Goal: Task Accomplishment & Management: Manage account settings

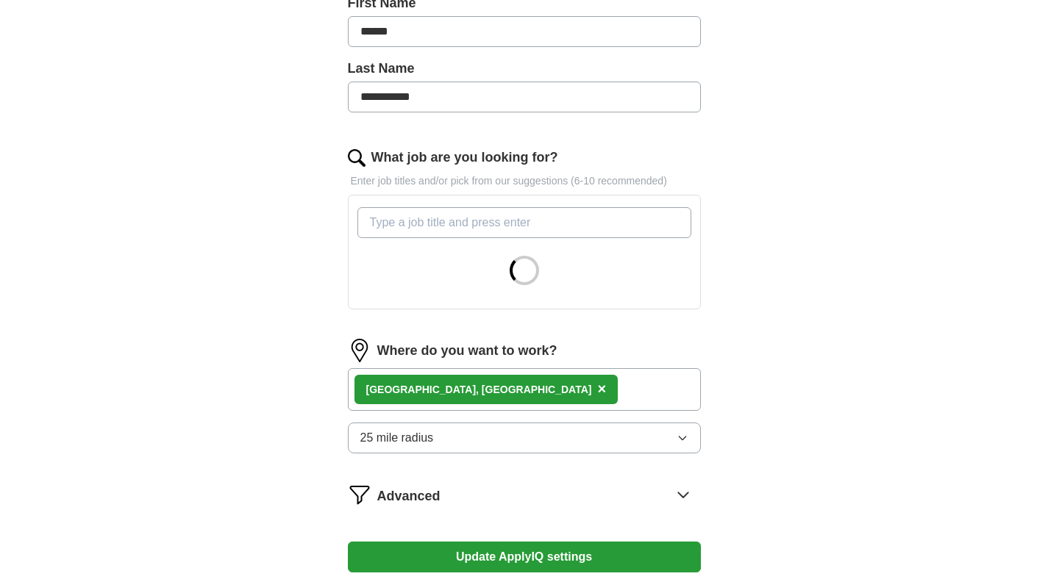
scroll to position [351, 0]
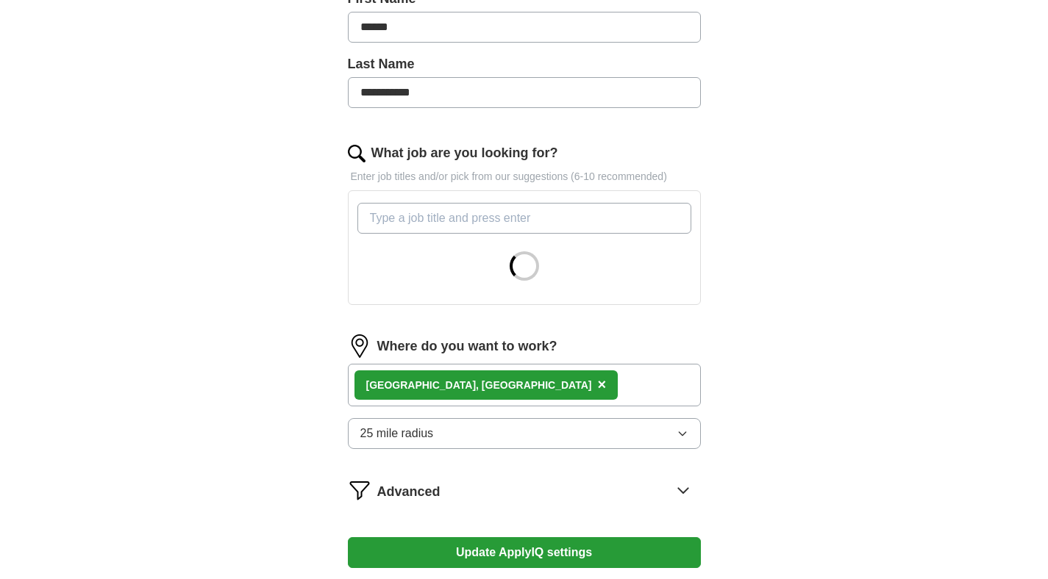
click at [586, 220] on input "What job are you looking for?" at bounding box center [524, 218] width 334 height 31
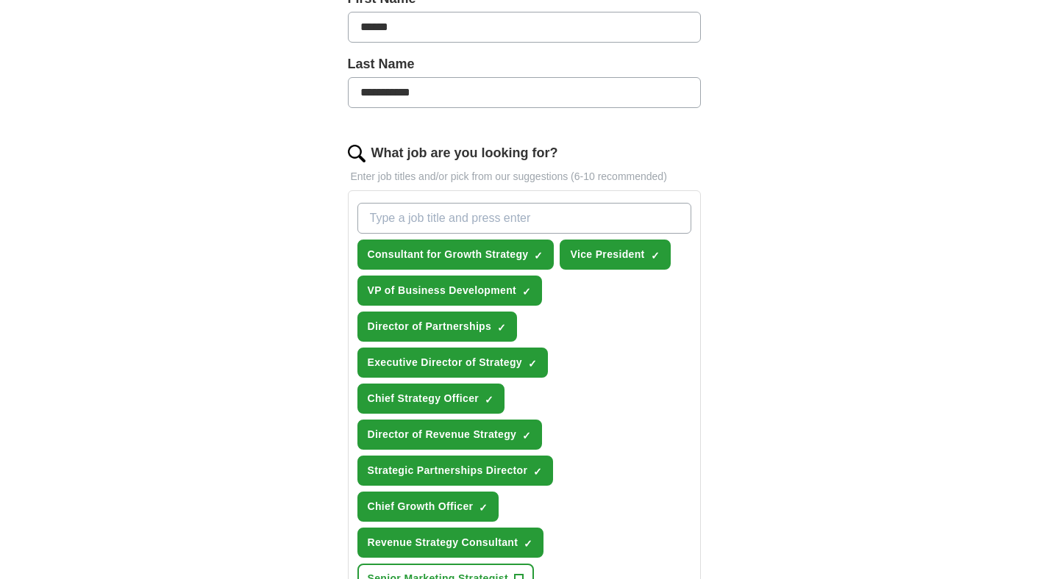
type input "o"
type input "C"
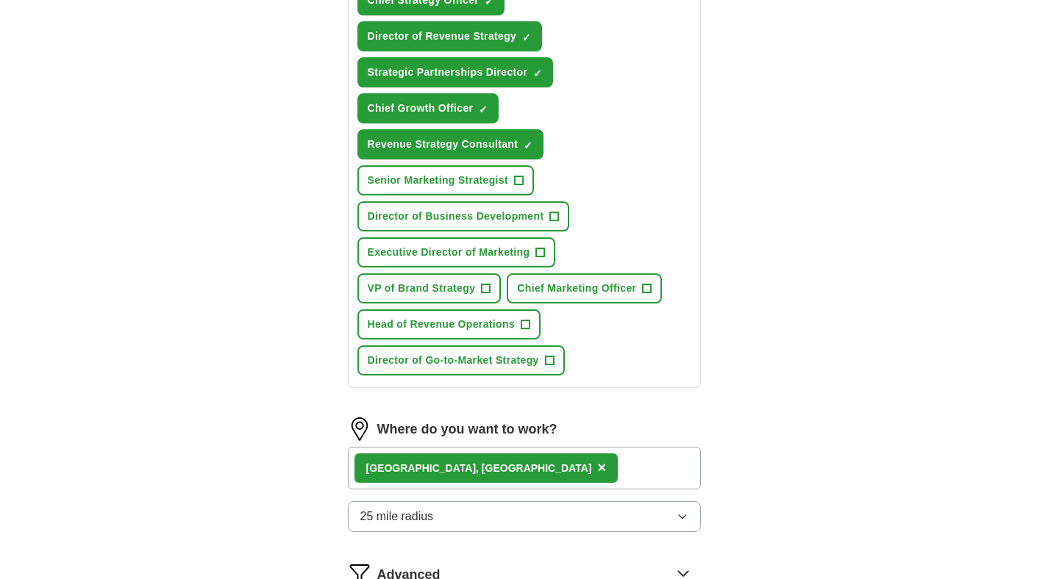
scroll to position [752, 0]
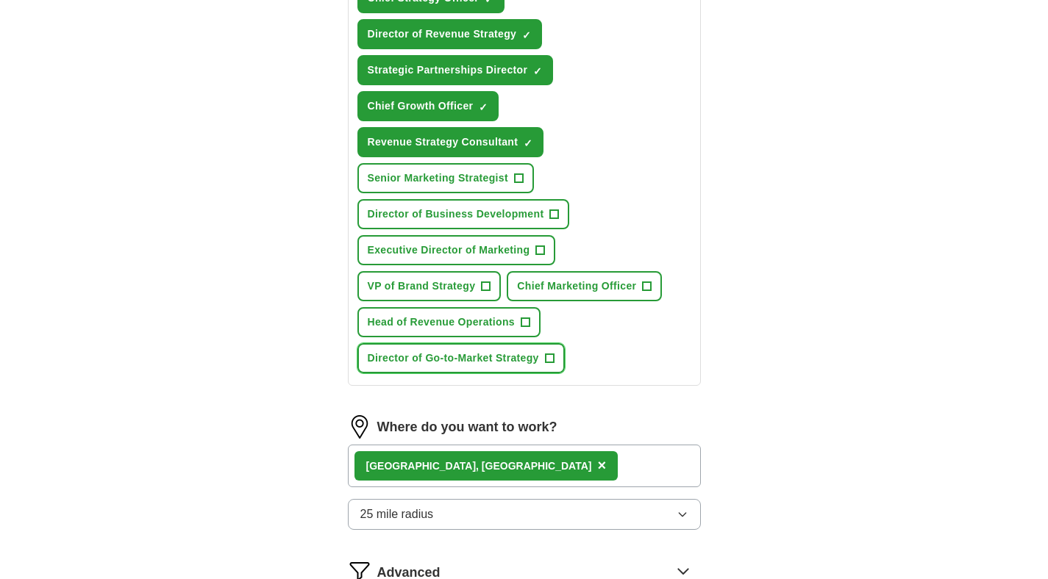
click at [500, 364] on span "Director of Go-to-Market Strategy" at bounding box center [453, 358] width 171 height 15
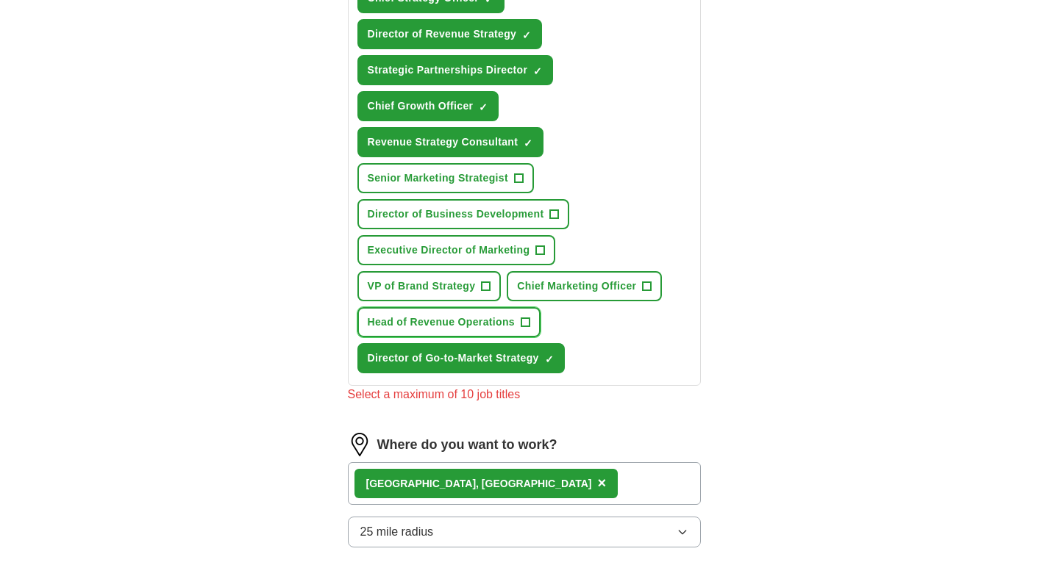
click at [487, 316] on span "Head of Revenue Operations" at bounding box center [441, 322] width 147 height 15
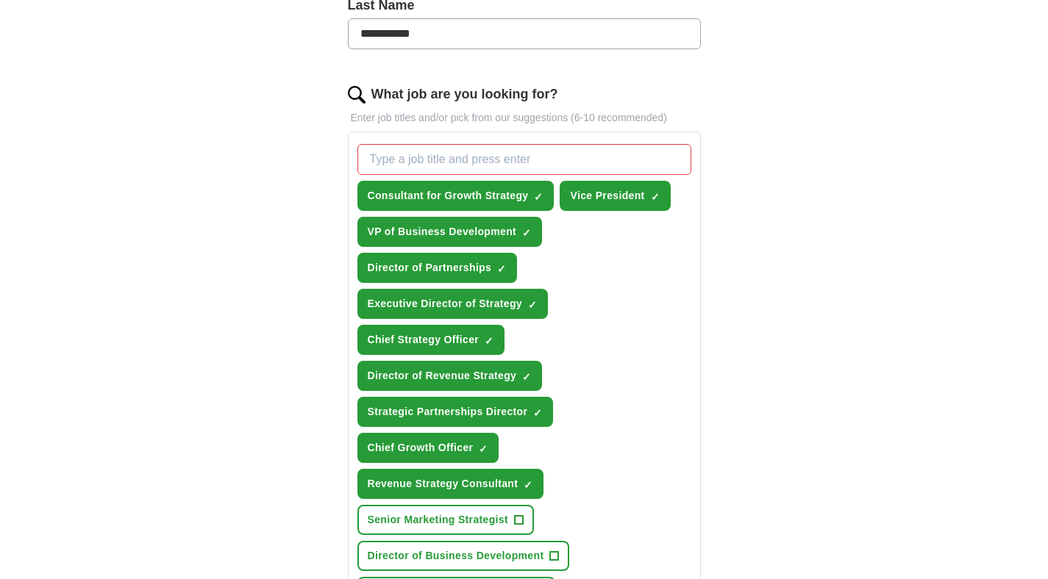
scroll to position [403, 0]
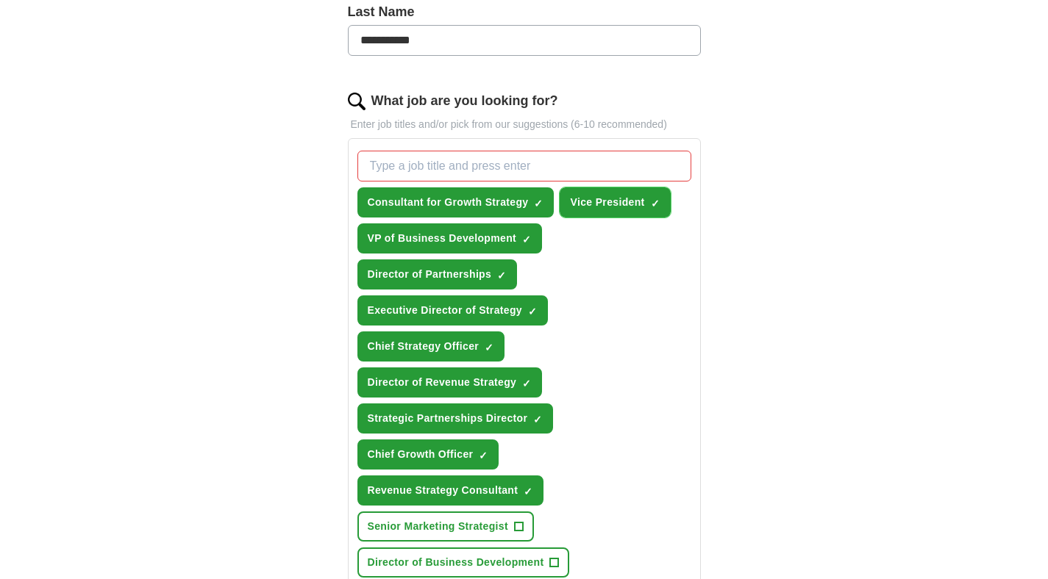
click at [0, 0] on span "×" at bounding box center [0, 0] width 0 height 0
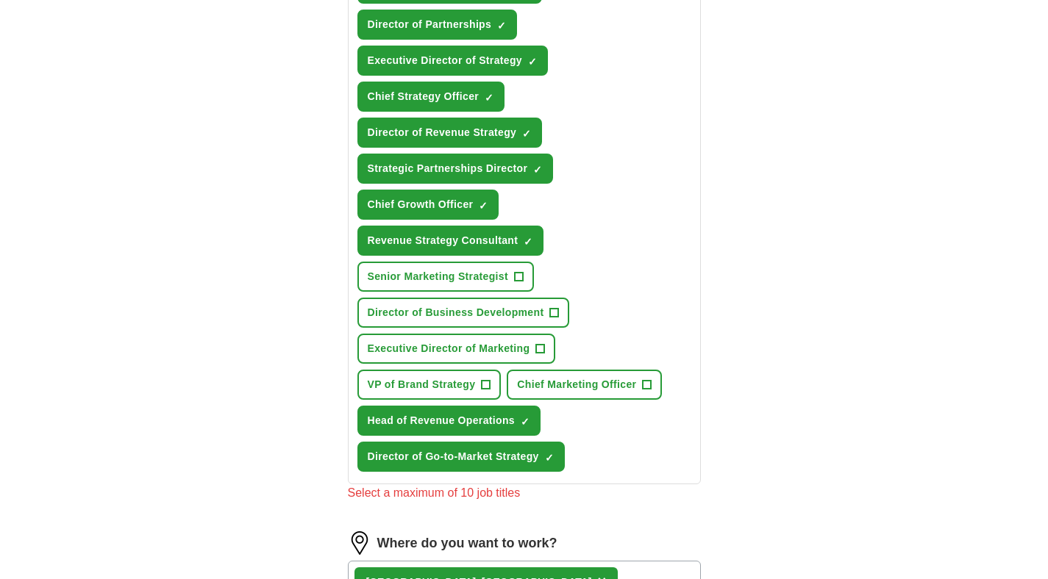
scroll to position [660, 0]
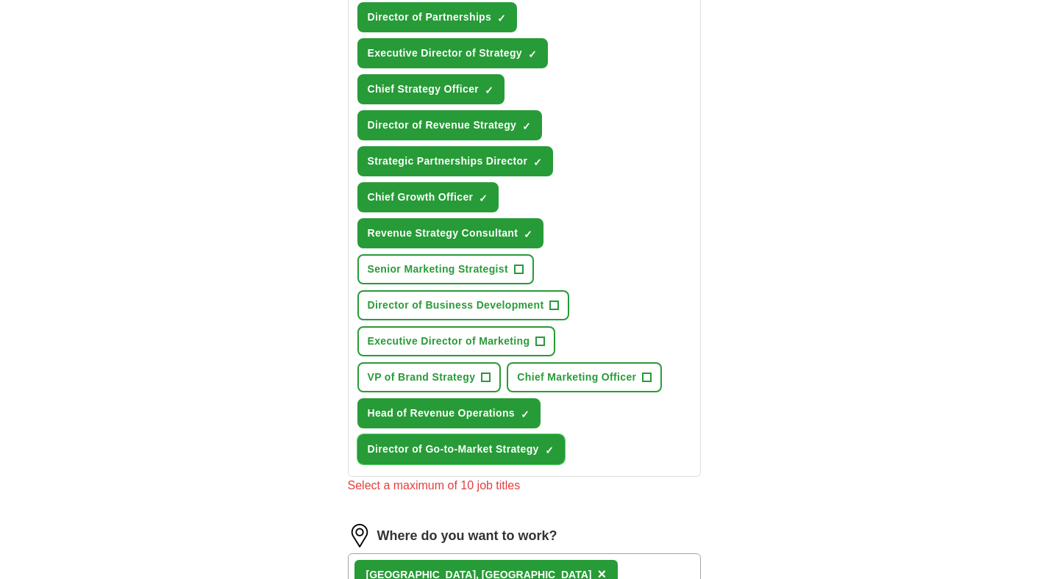
click at [0, 0] on span "×" at bounding box center [0, 0] width 0 height 0
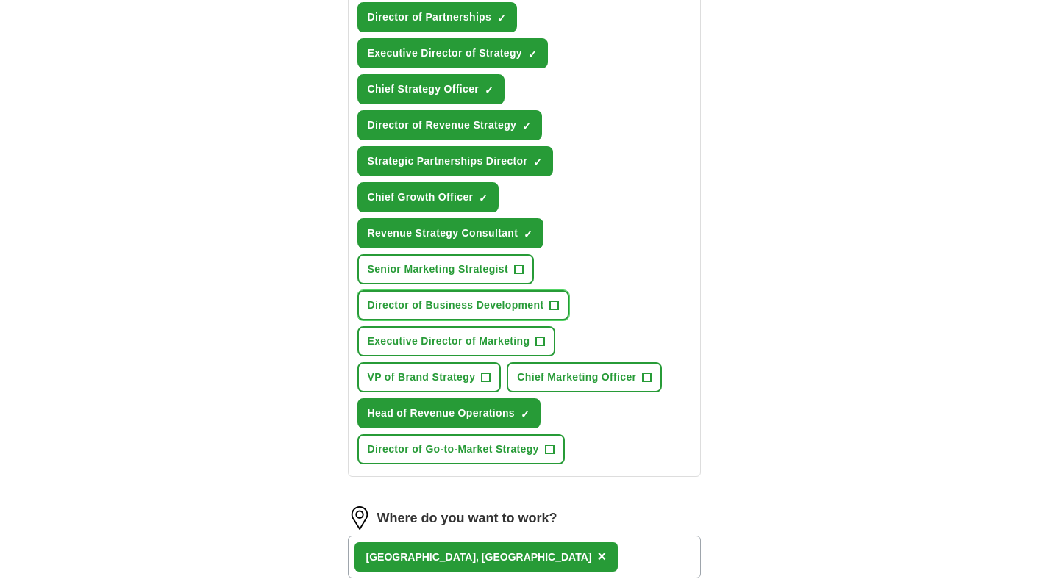
click at [553, 305] on span "+" at bounding box center [554, 306] width 9 height 12
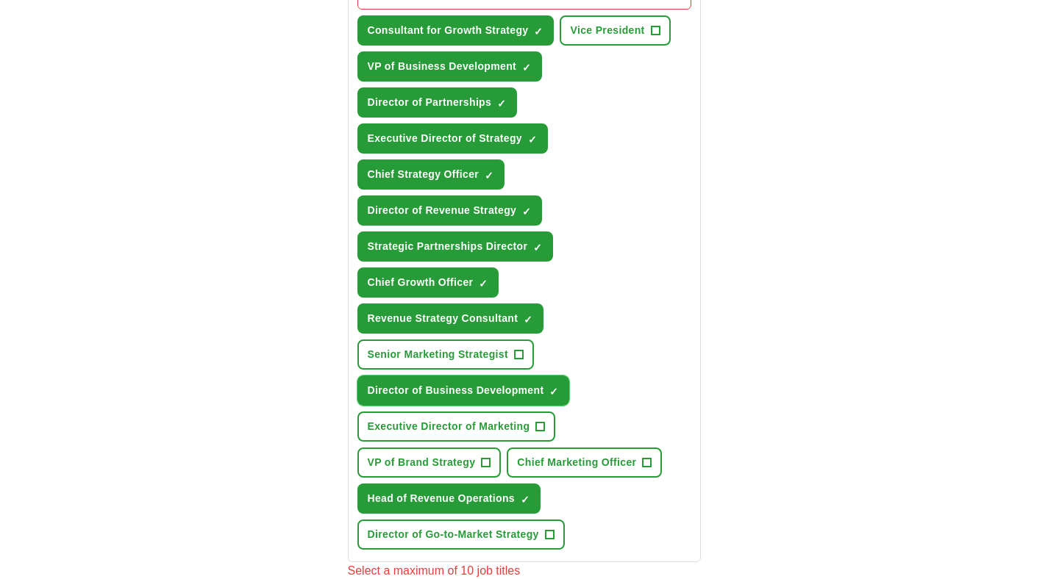
scroll to position [563, 0]
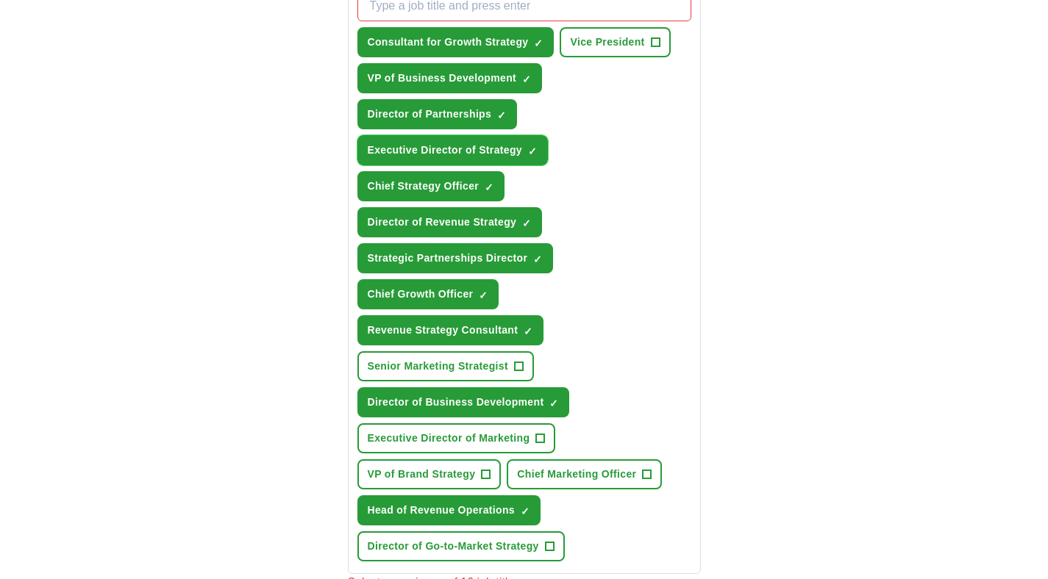
click at [0, 0] on span "×" at bounding box center [0, 0] width 0 height 0
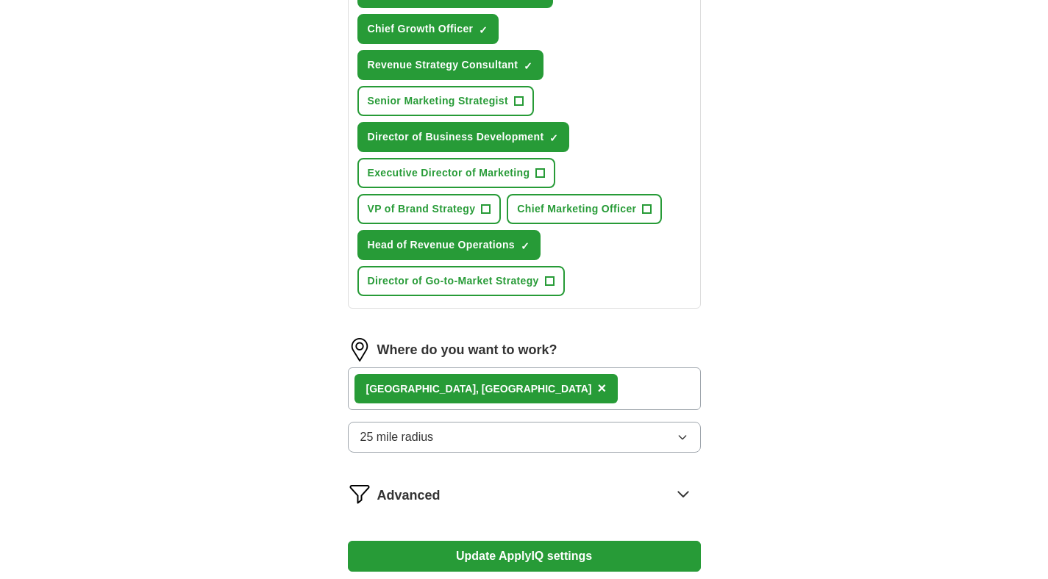
scroll to position [847, 0]
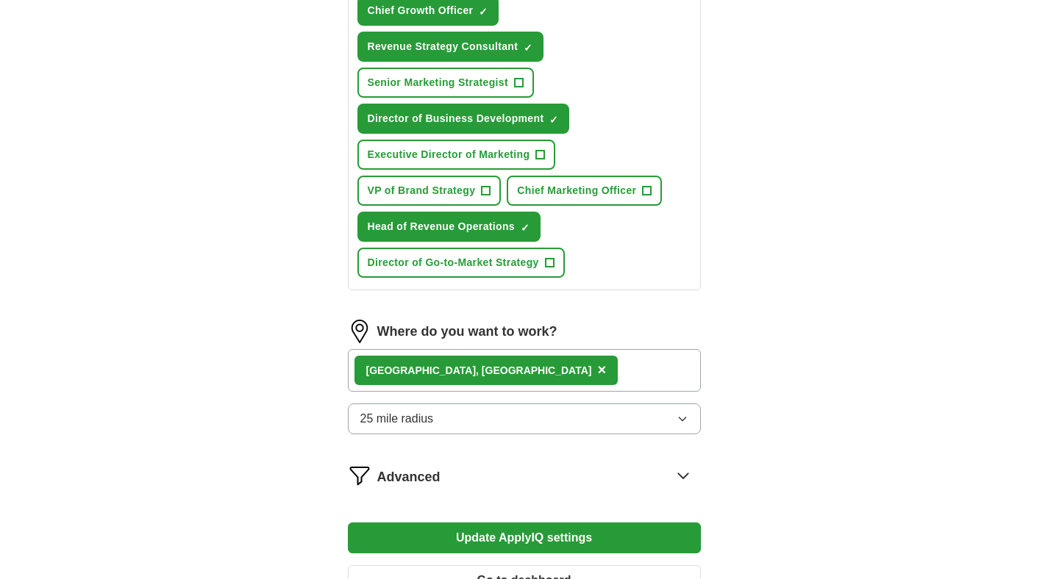
click at [483, 371] on div "[GEOGRAPHIC_DATA], [GEOGRAPHIC_DATA] ×" at bounding box center [524, 370] width 353 height 43
click at [597, 374] on span "×" at bounding box center [601, 370] width 9 height 16
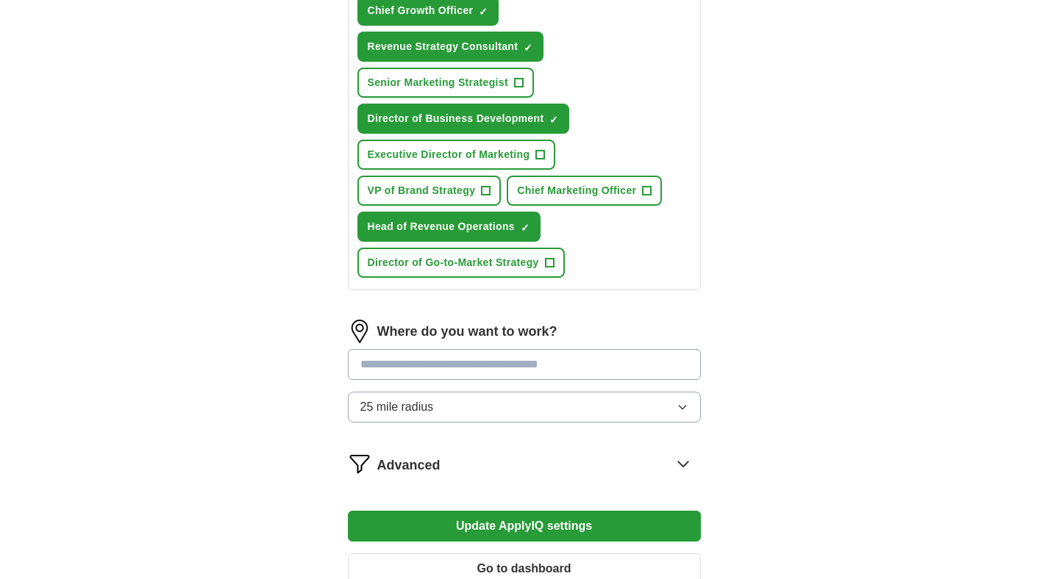
click at [447, 374] on input "text" at bounding box center [524, 364] width 353 height 31
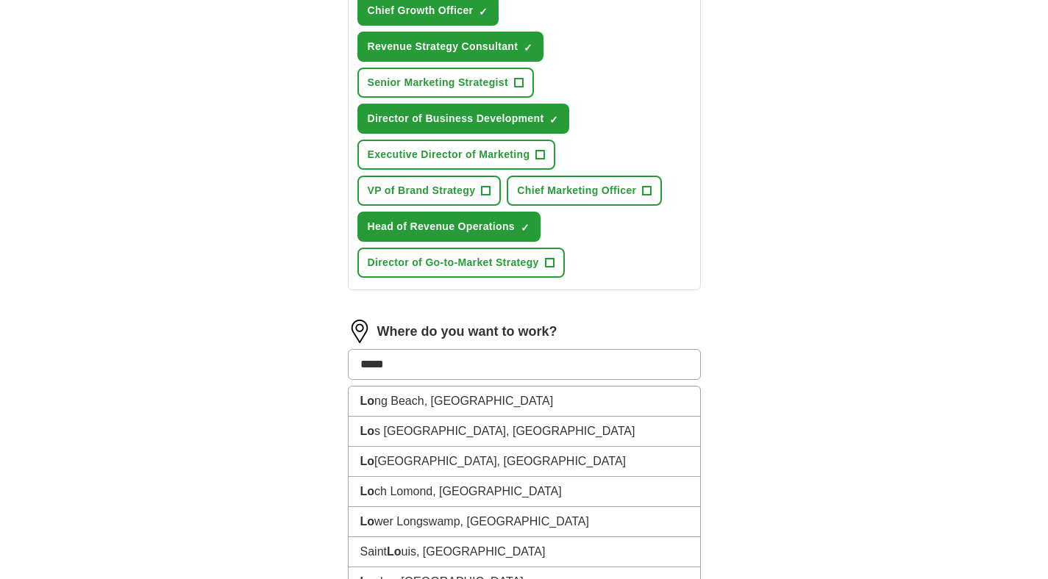
type input "******"
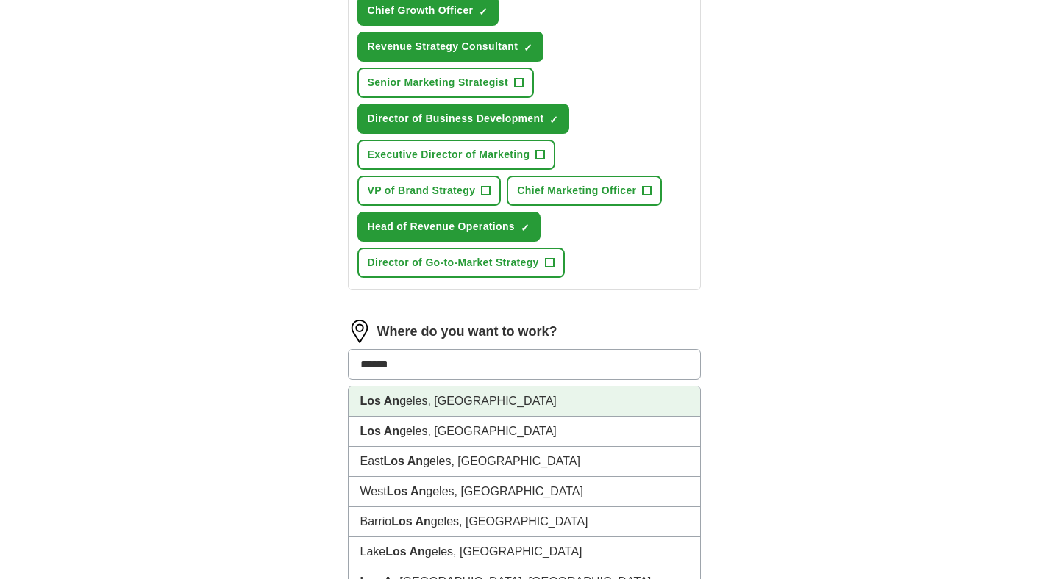
click at [461, 397] on li "Los An geles, [GEOGRAPHIC_DATA]" at bounding box center [524, 402] width 351 height 30
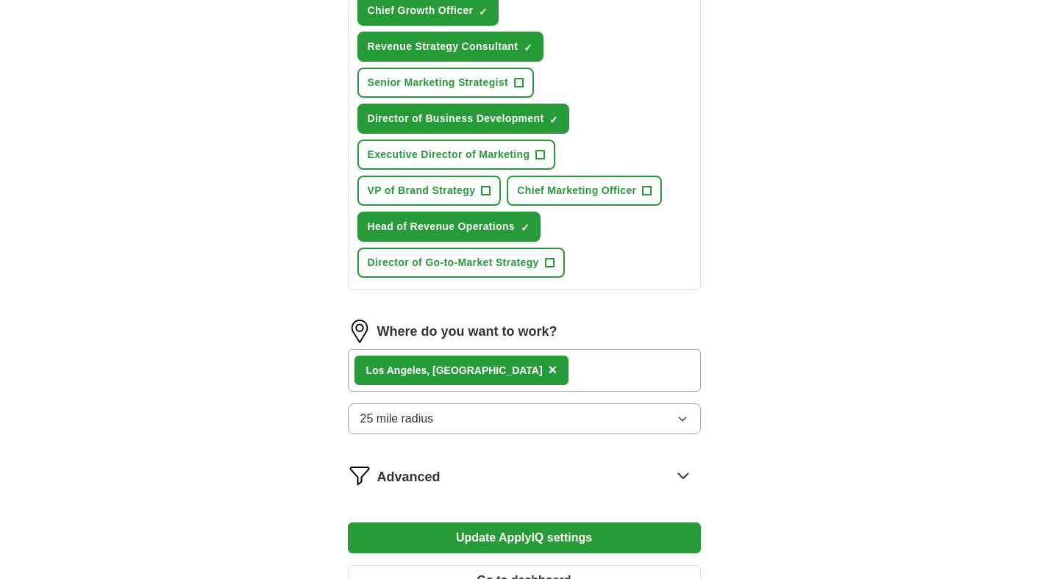
click at [554, 536] on button "Update ApplyIQ settings" at bounding box center [524, 538] width 353 height 31
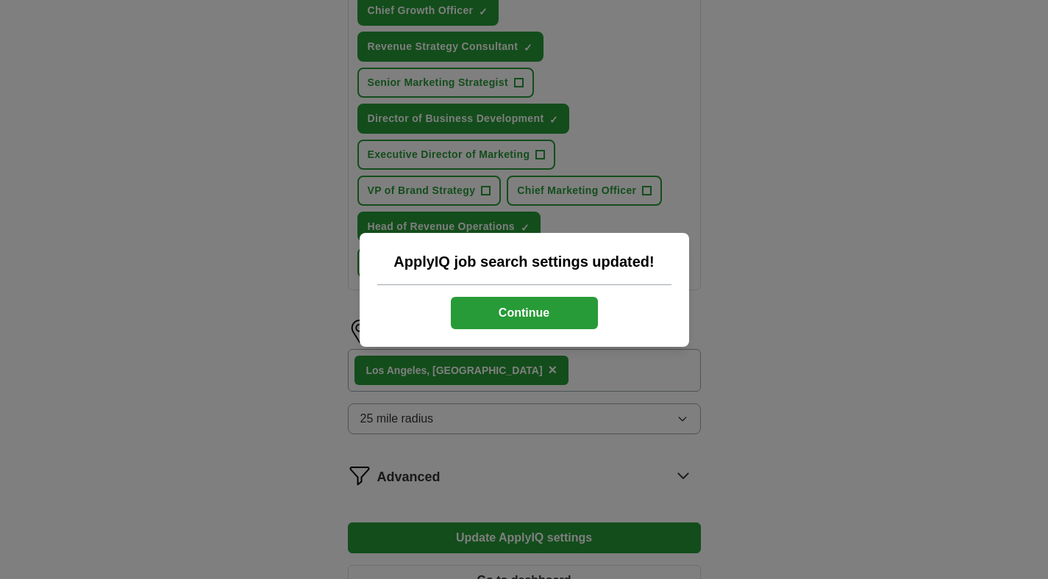
click at [537, 320] on button "Continue" at bounding box center [524, 313] width 147 height 32
